Goal: Book appointment/travel/reservation

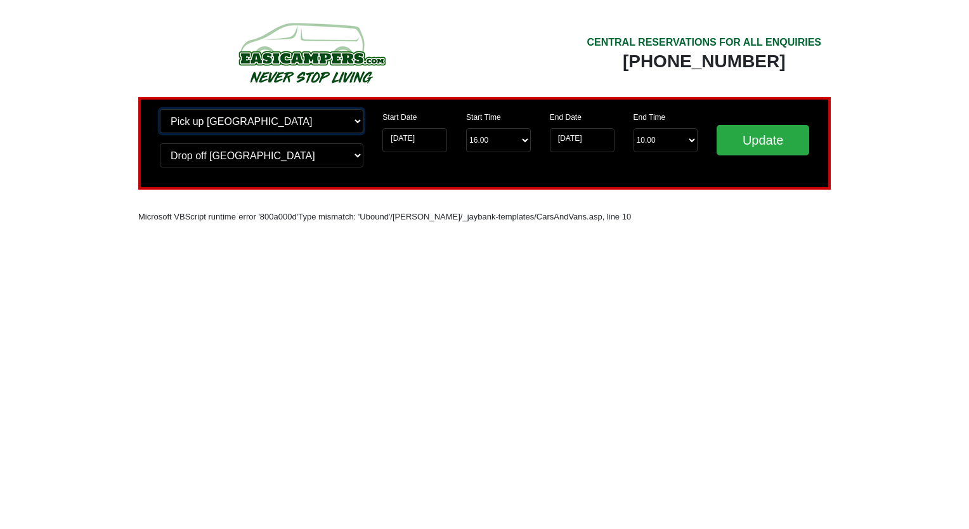
click at [264, 123] on select "Change pick up location? Pick up Birmingham Airport Birmingham Airport Blackbur…" at bounding box center [261, 121] width 203 height 24
select select "BIR"
click at [160, 109] on select "Change pick up location? Pick up Birmingham Airport Birmingham Airport Blackbur…" at bounding box center [261, 121] width 203 height 24
click at [262, 153] on select "Change drop off location? Drop off Birmingham Airport Birmingham Airport Blackb…" at bounding box center [261, 155] width 203 height 24
select select "BIR"
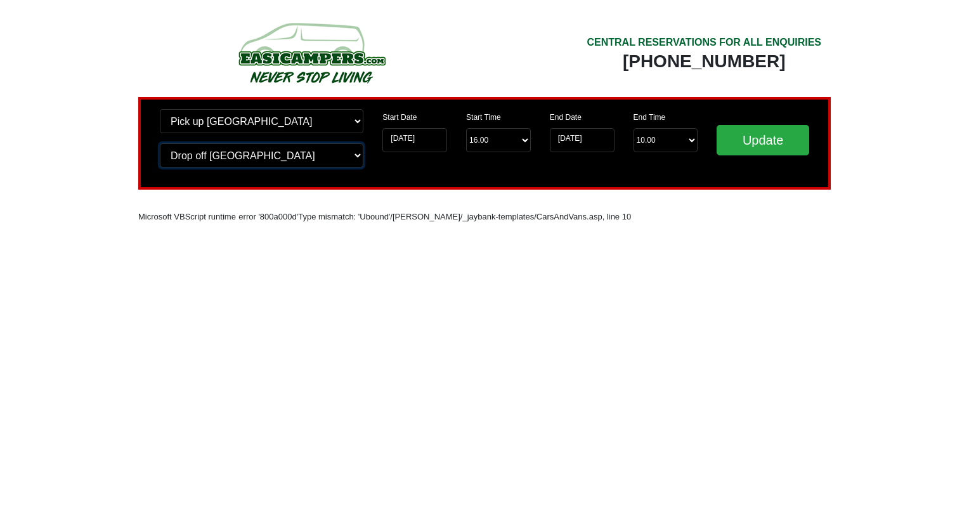
click at [160, 143] on select "Change drop off location? Drop off Birmingham Airport Birmingham Airport Blackb…" at bounding box center [261, 155] width 203 height 24
click at [780, 143] on input "Update" at bounding box center [762, 140] width 93 height 30
click at [248, 125] on select "Change pick up location? Pick up Birmingham Airport Birmingham Airport Blackbur…" at bounding box center [261, 121] width 203 height 24
select select "WOL"
click at [160, 109] on select "Change pick up location? Pick up Birmingham Airport Birmingham Airport Blackbur…" at bounding box center [261, 121] width 203 height 24
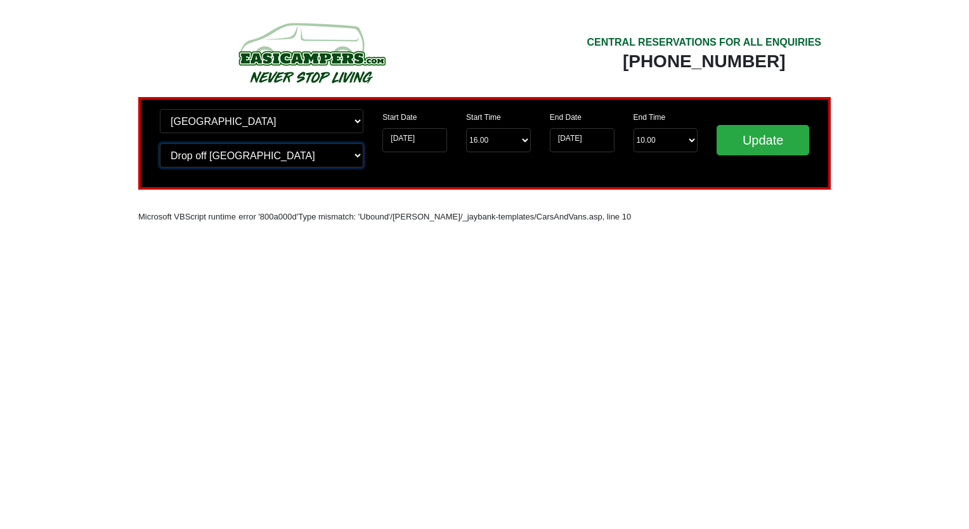
click at [266, 153] on select "Change drop off location? Drop off Birmingham Airport Birmingham Airport Blackb…" at bounding box center [261, 155] width 203 height 24
select select "WOL"
click at [160, 143] on select "Change drop off location? Drop off Birmingham Airport Birmingham Airport Blackb…" at bounding box center [261, 155] width 203 height 24
click at [763, 146] on input "Update" at bounding box center [762, 140] width 93 height 30
select select "WOL"
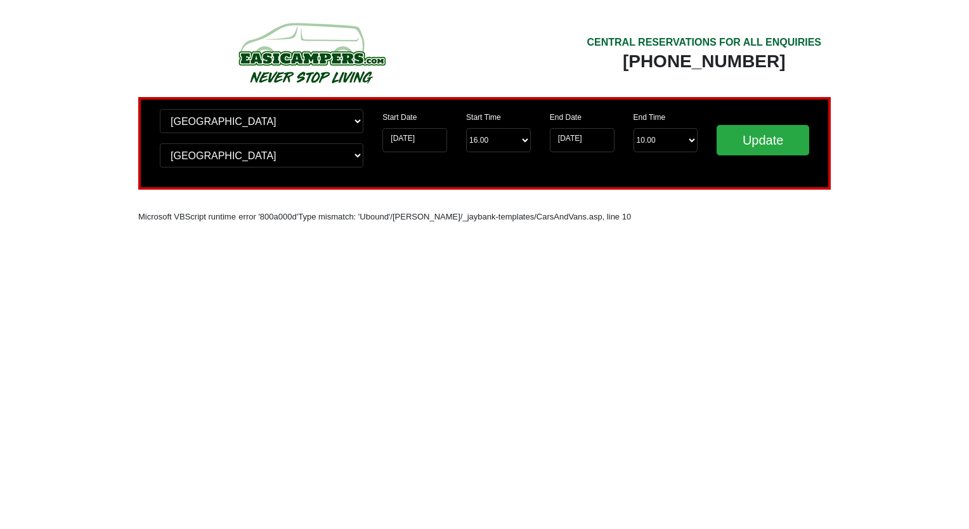
select select "WOL"
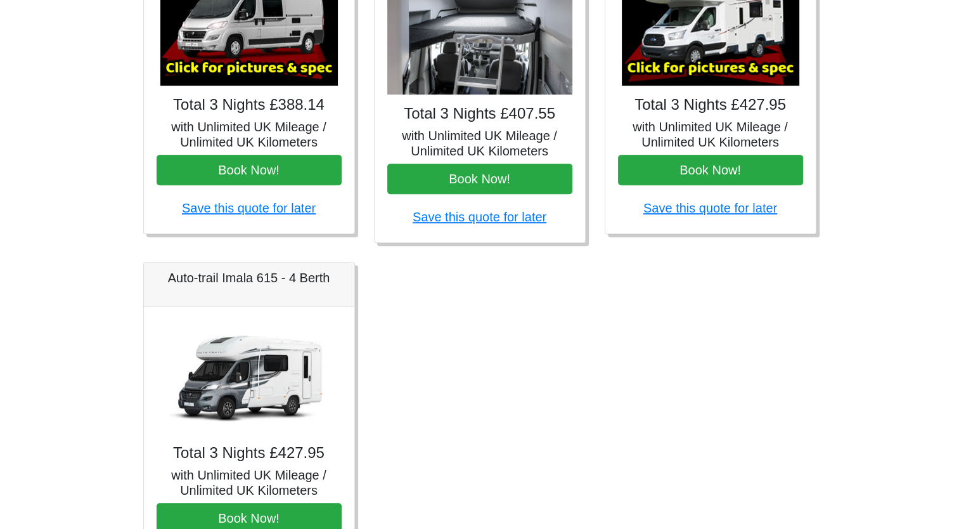
scroll to position [697, 0]
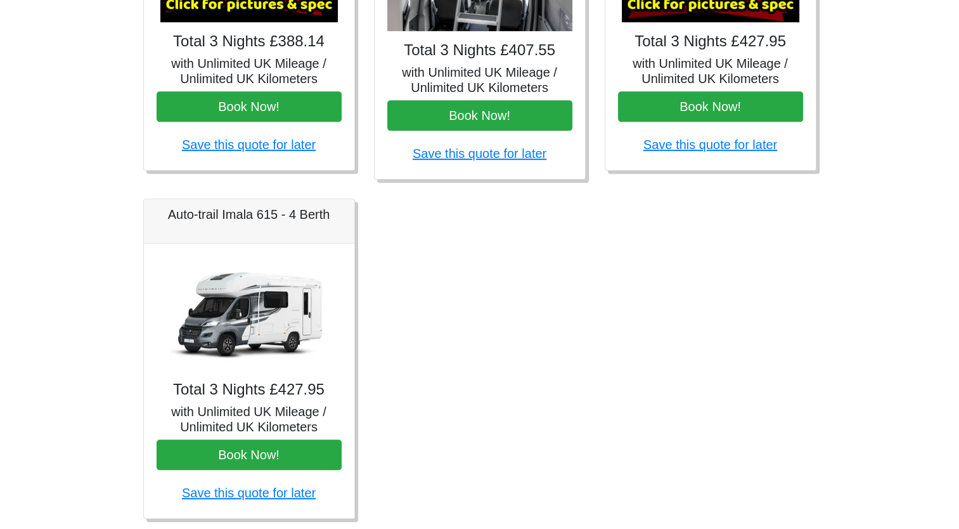
click at [261, 298] on img at bounding box center [248, 313] width 177 height 114
click at [236, 390] on h4 "Total 3 Nights £427.95" at bounding box center [249, 389] width 185 height 18
click at [257, 211] on h5 "Auto-trail Imala 615 - 4 Berth" at bounding box center [249, 214] width 185 height 15
click at [186, 219] on h5 "Auto-trail Imala 615 - 4 Berth" at bounding box center [249, 214] width 185 height 15
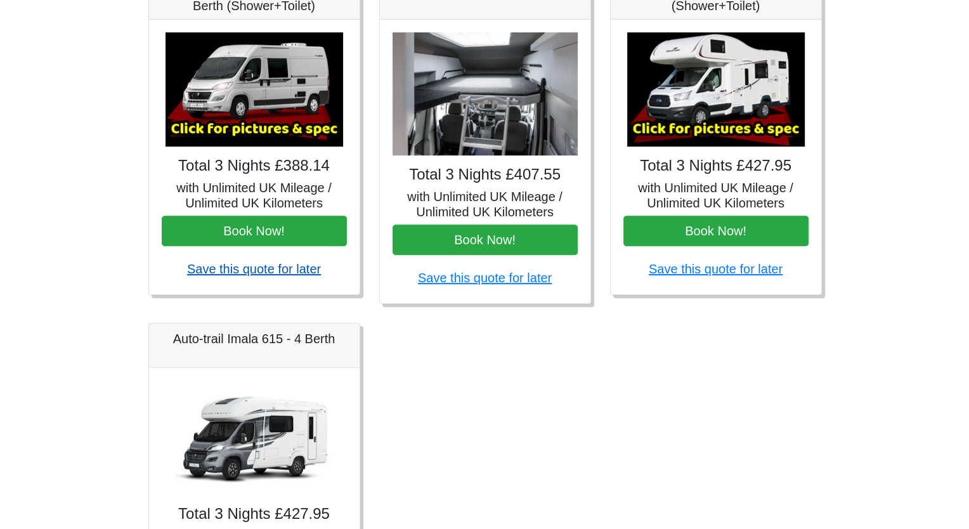
scroll to position [571, 0]
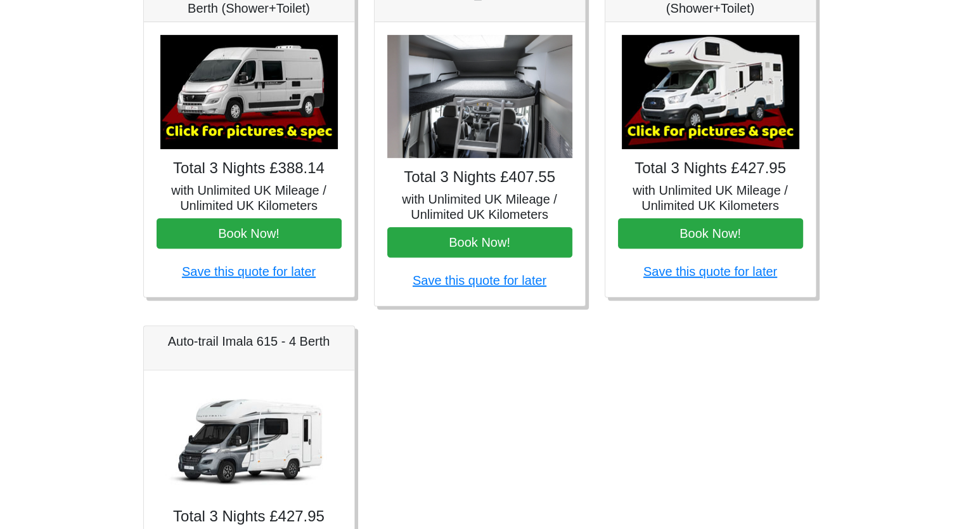
click at [704, 109] on img at bounding box center [710, 92] width 177 height 114
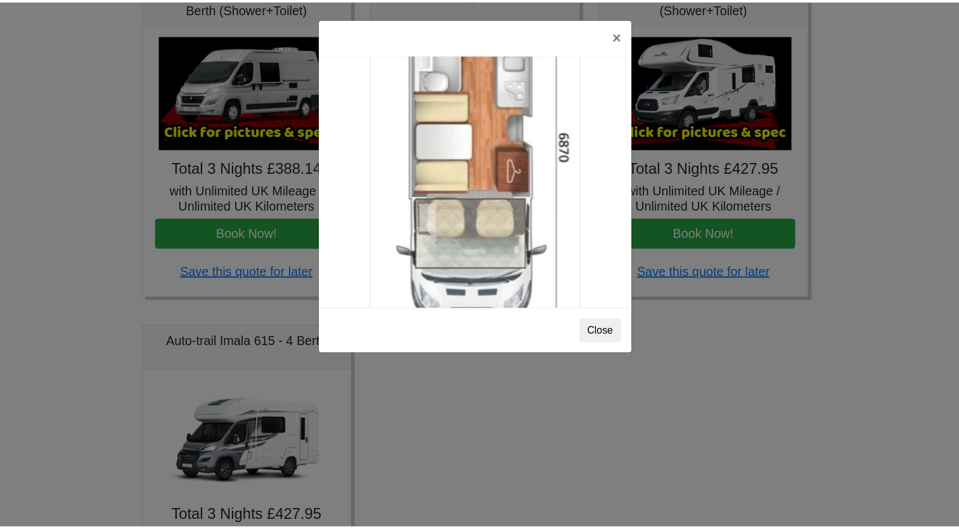
scroll to position [2233, 0]
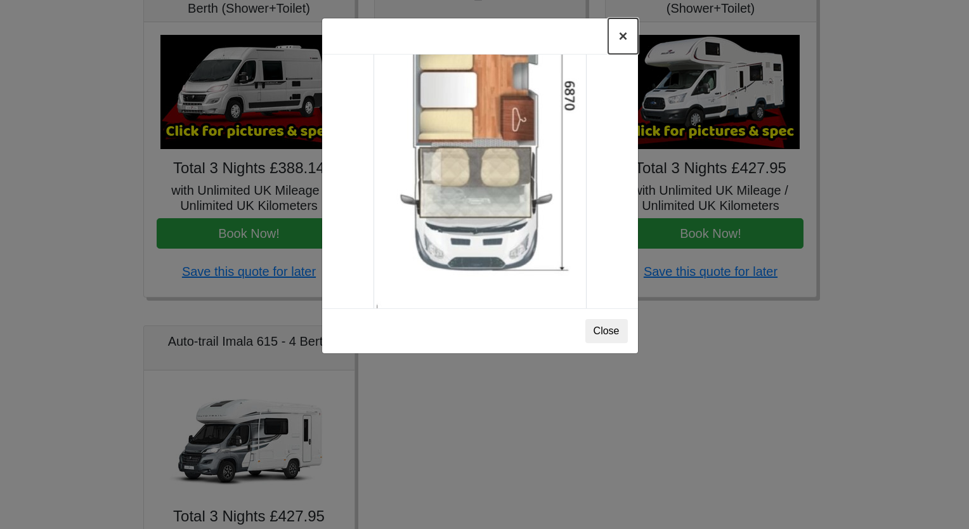
click at [621, 41] on button "×" at bounding box center [622, 35] width 29 height 35
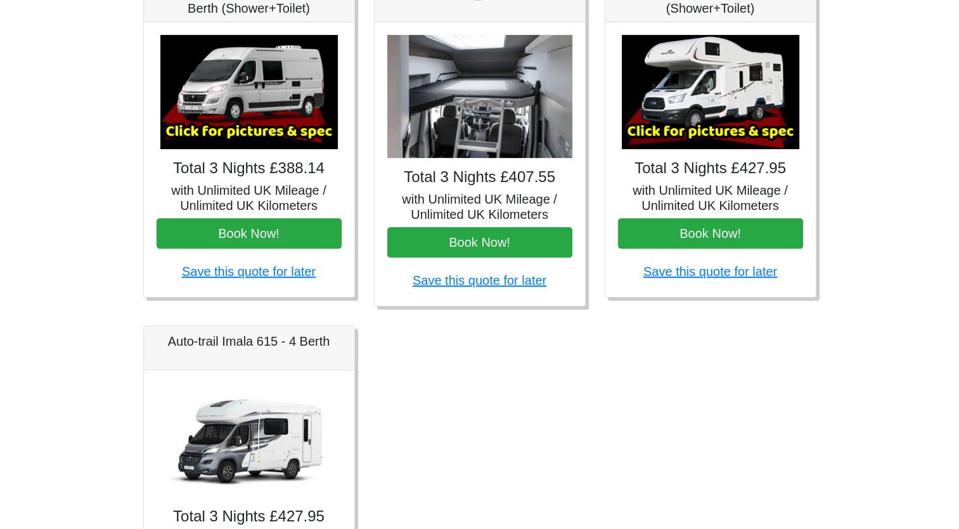
click at [252, 427] on img at bounding box center [248, 440] width 177 height 114
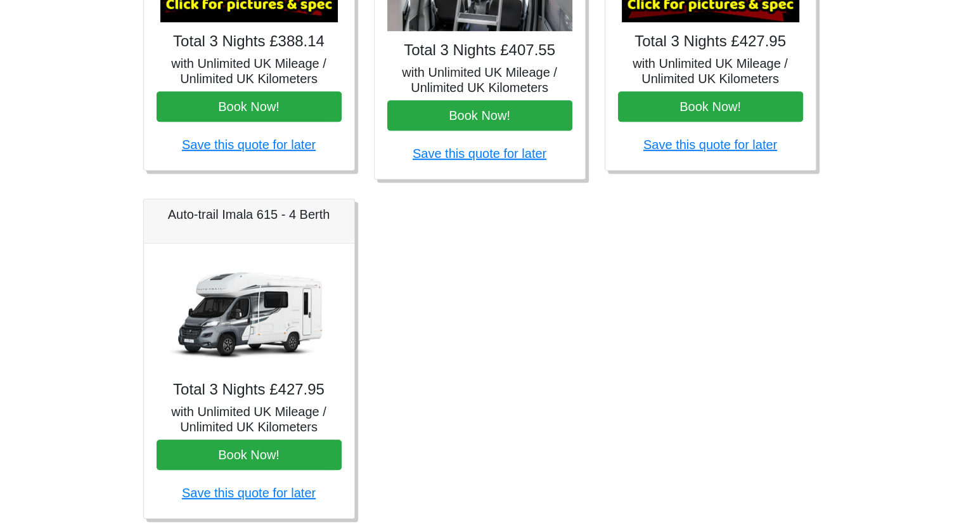
click at [266, 323] on img at bounding box center [248, 313] width 177 height 114
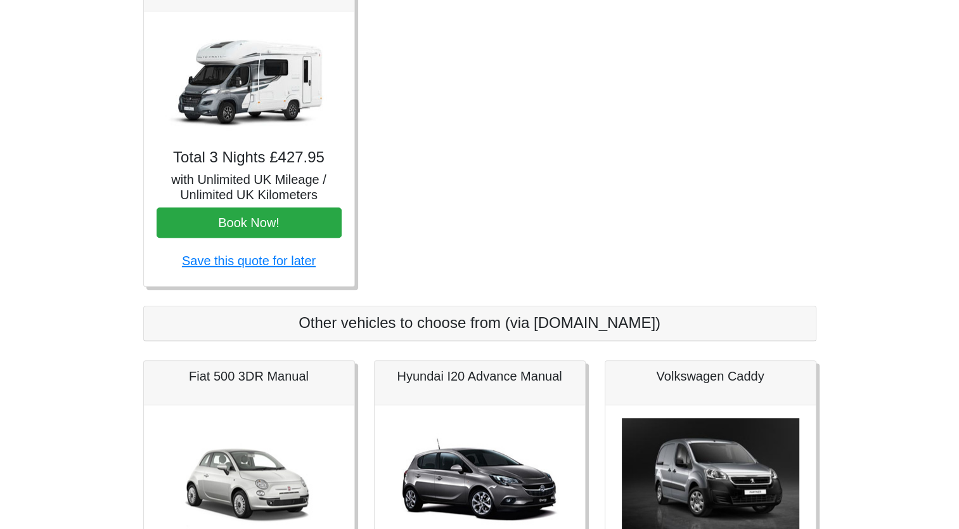
scroll to position [824, 0]
